Goal: Check status: Check status

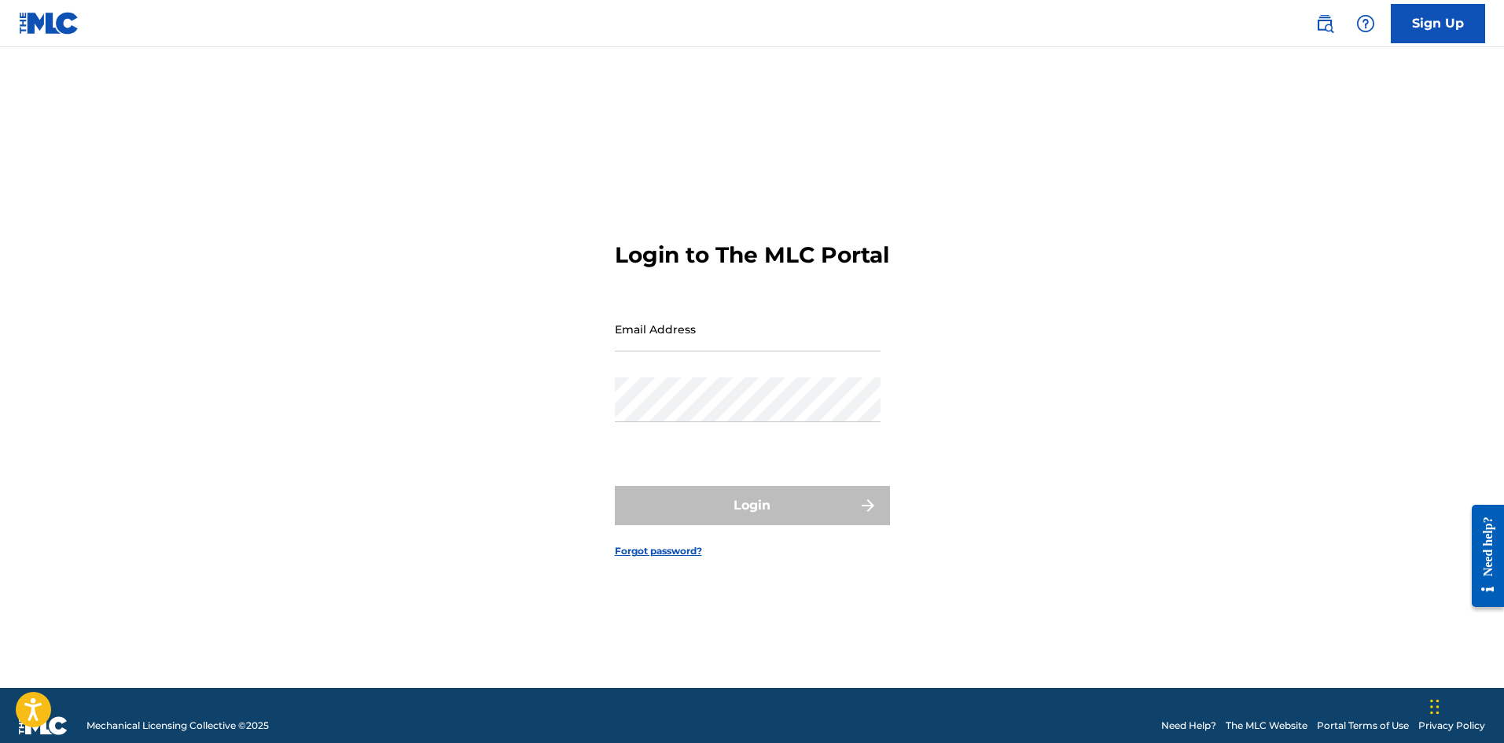
click at [630, 351] on input "Email Address" at bounding box center [748, 329] width 266 height 45
type input "[EMAIL_ADDRESS][DOMAIN_NAME]"
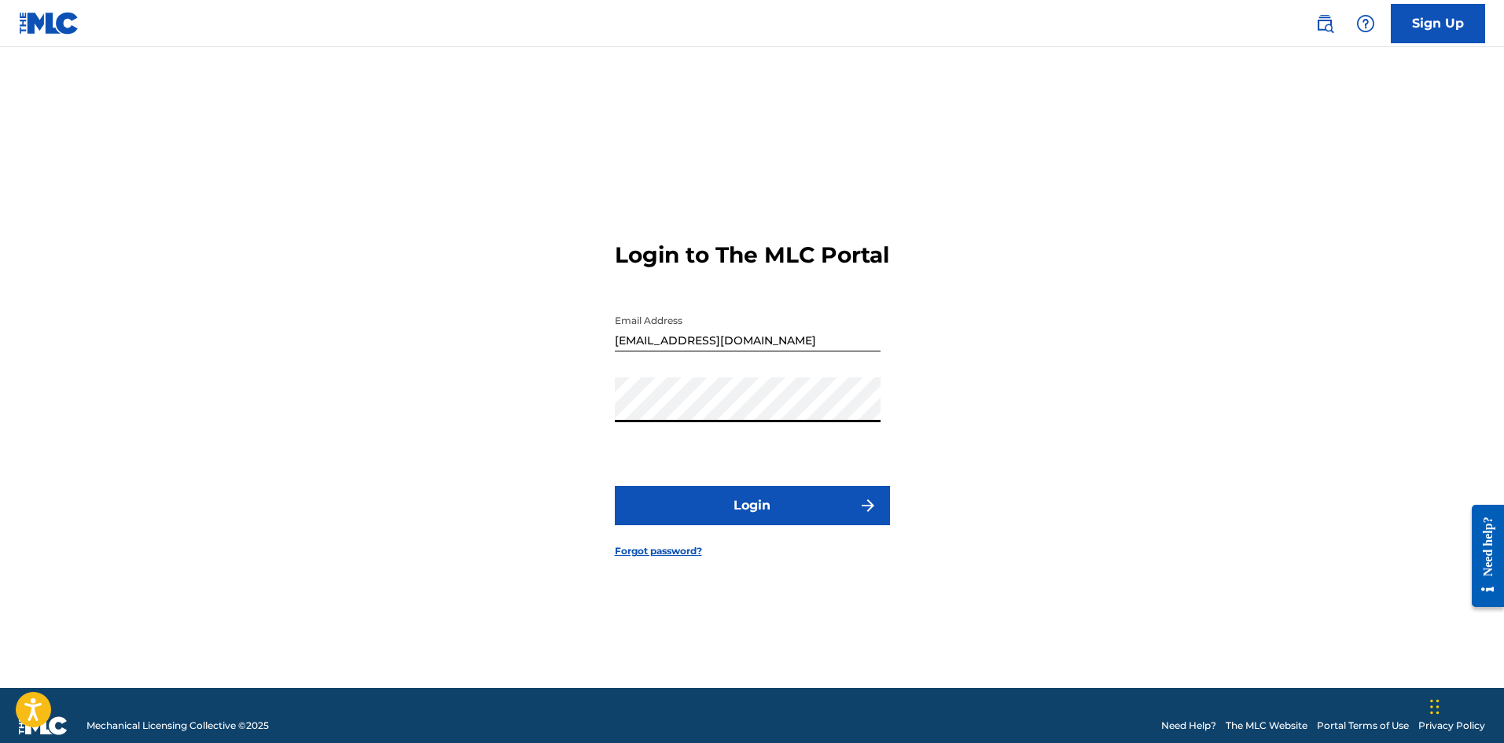
click at [615, 486] on button "Login" at bounding box center [752, 505] width 275 height 39
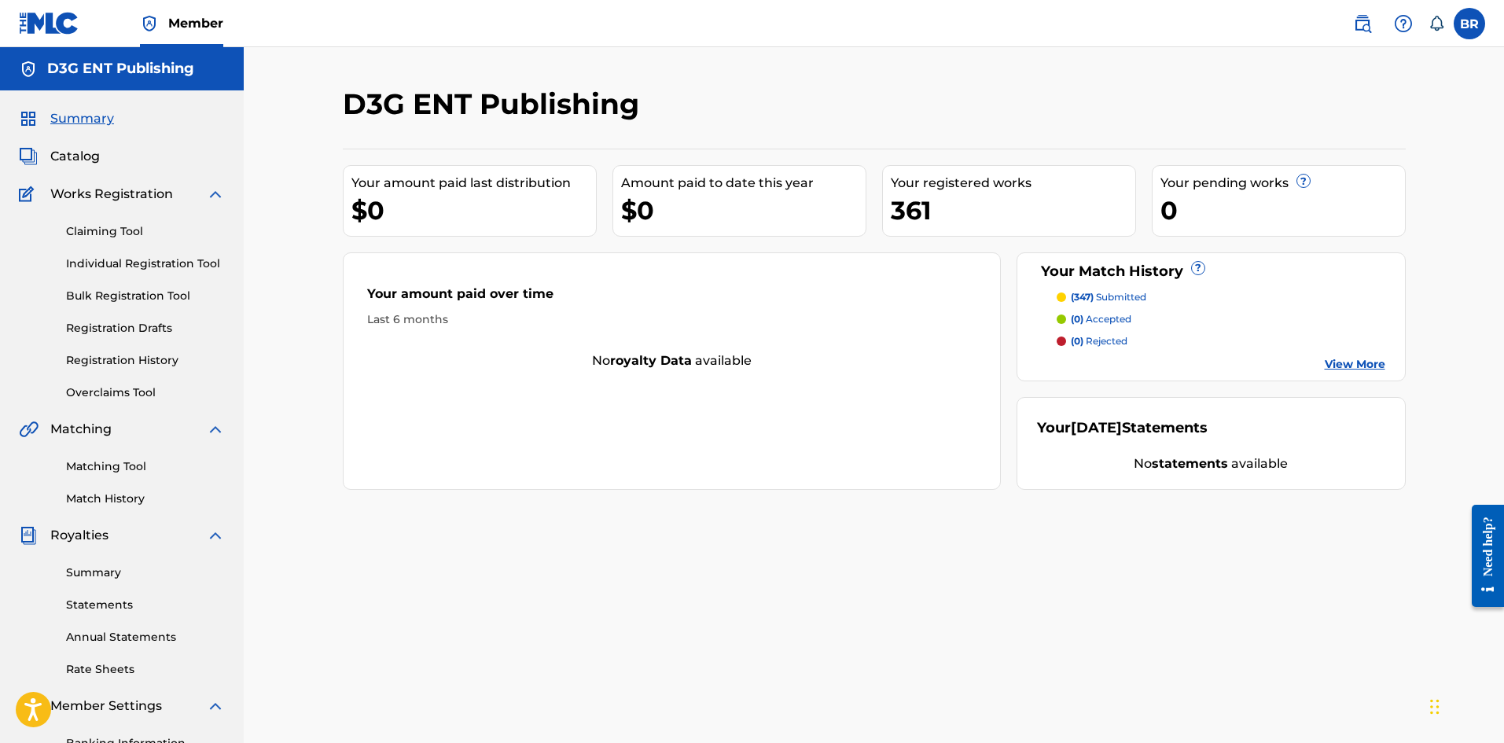
click at [95, 494] on link "Match History" at bounding box center [145, 499] width 159 height 17
